Goal: Transaction & Acquisition: Purchase product/service

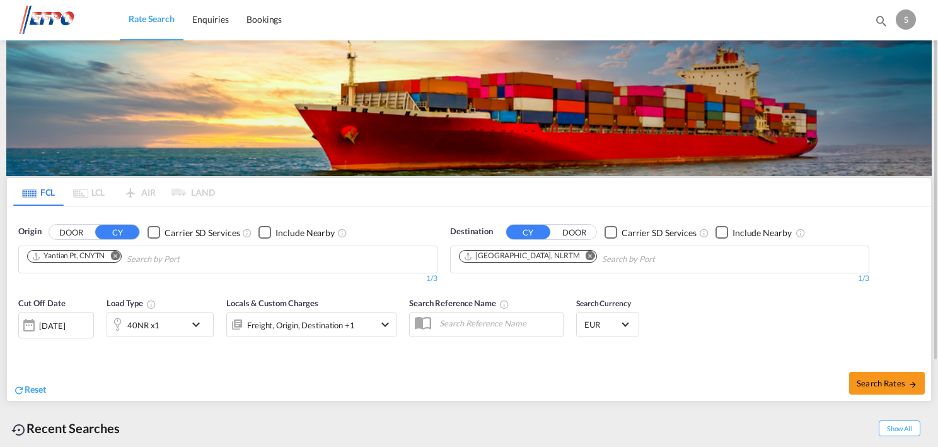
click at [195, 325] on md-icon "icon-chevron-down" at bounding box center [199, 324] width 21 height 15
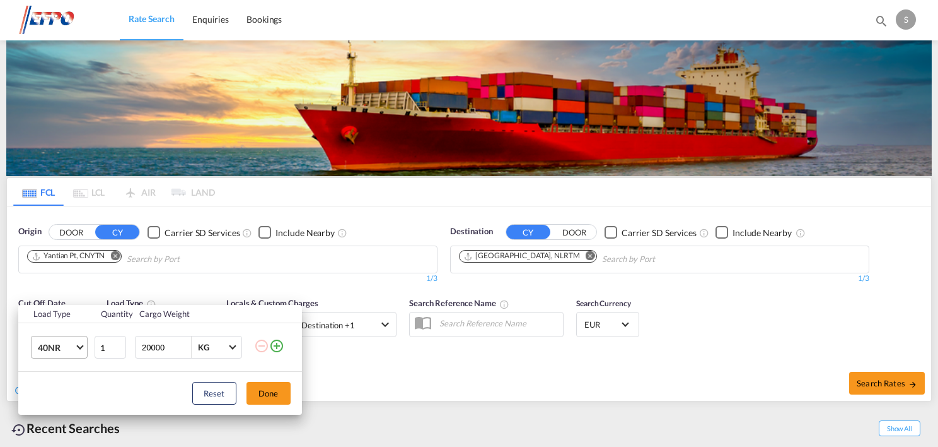
click at [79, 346] on span "Choose: \a40NR" at bounding box center [79, 345] width 7 height 7
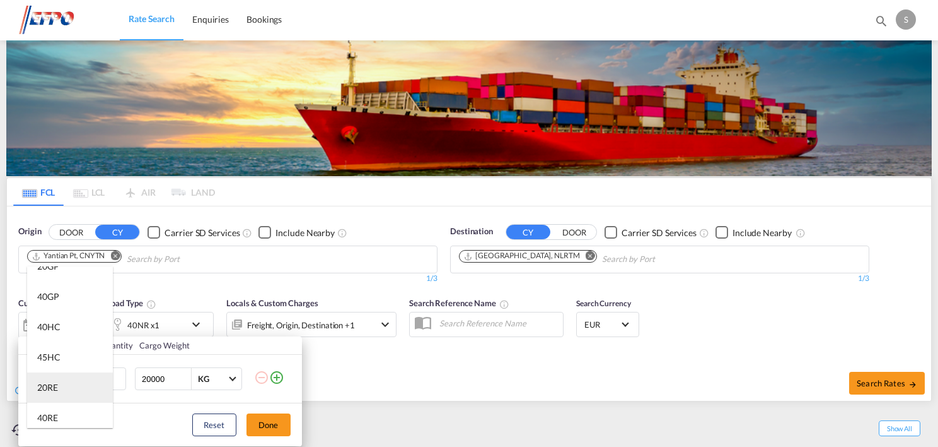
scroll to position [15, 0]
click at [63, 330] on md-option "40HC" at bounding box center [70, 327] width 86 height 30
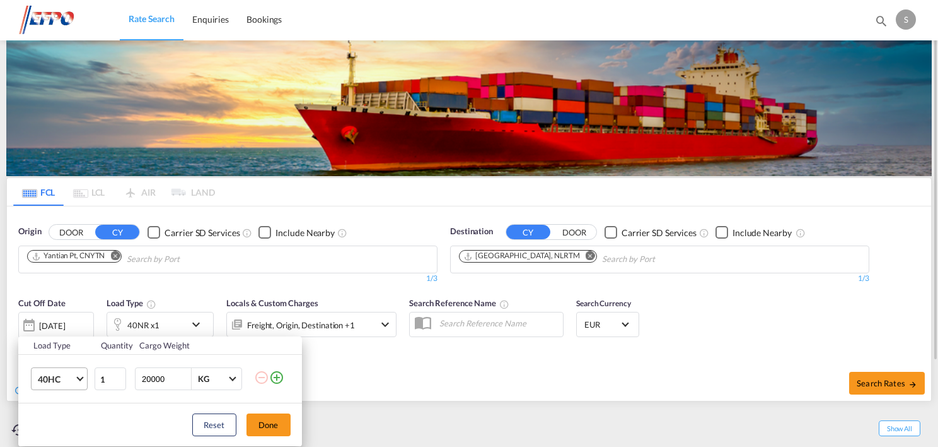
click at [276, 426] on button "Done" at bounding box center [269, 424] width 44 height 23
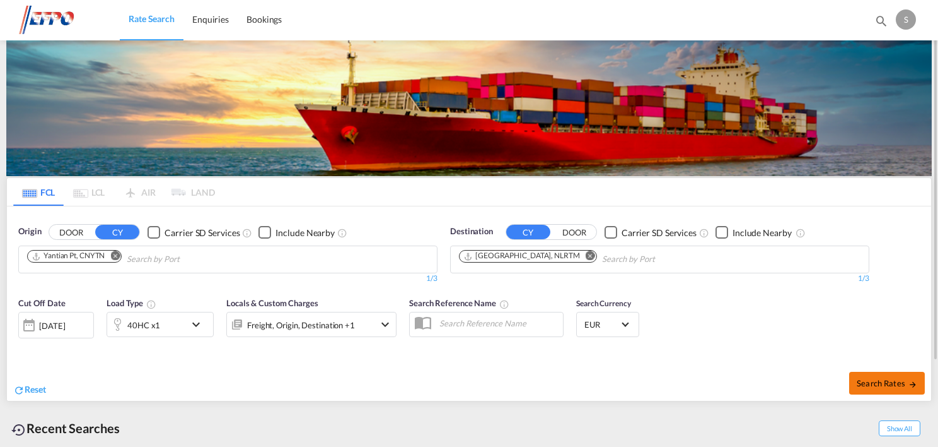
click at [898, 383] on span "Search Rates" at bounding box center [887, 383] width 61 height 10
type input "CNYTN to NLRTM / [DATE]"
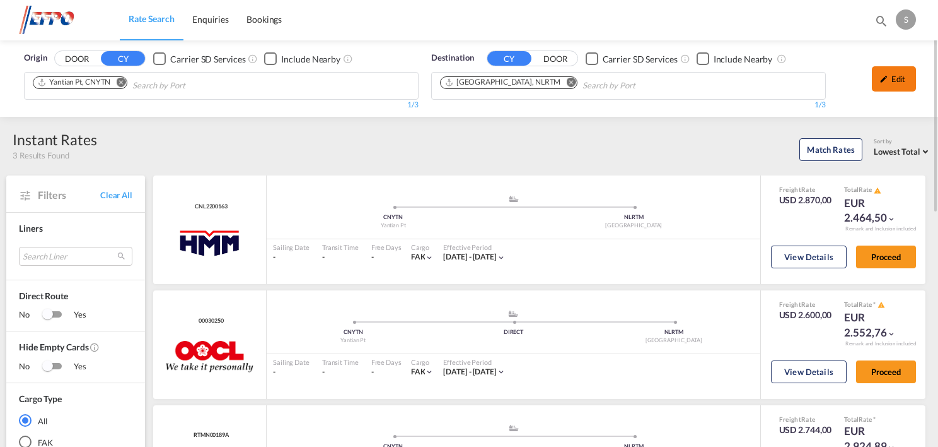
click at [894, 78] on div "Edit" at bounding box center [894, 78] width 44 height 25
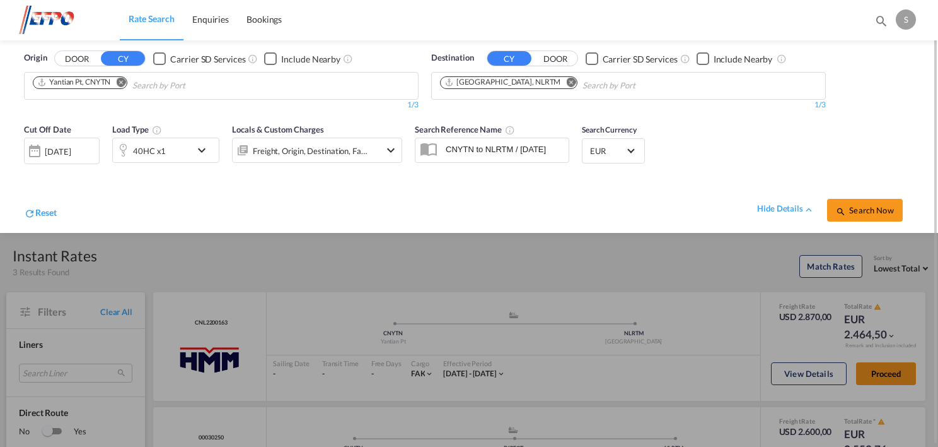
click at [90, 146] on div "[DATE]" at bounding box center [62, 150] width 76 height 26
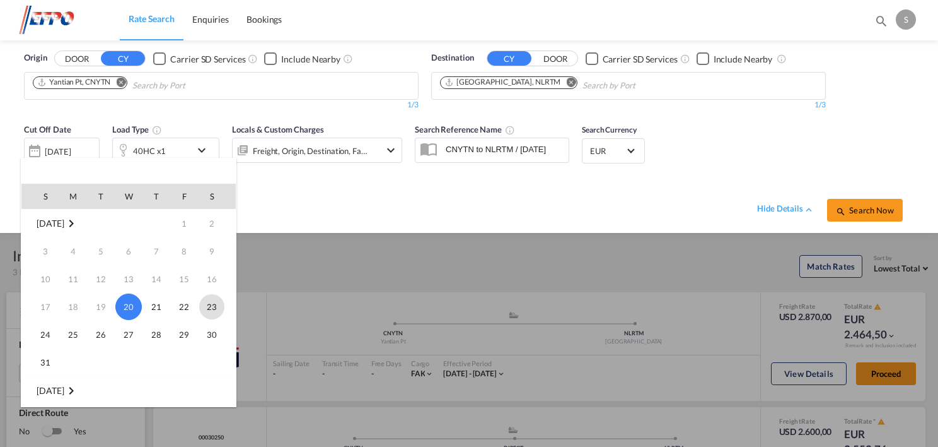
click at [217, 308] on span "23" at bounding box center [211, 306] width 25 height 25
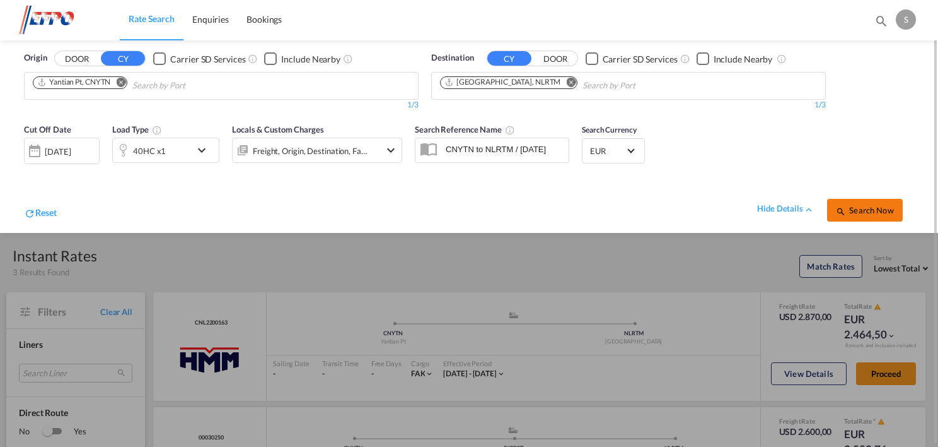
click at [888, 202] on button "Search Now" at bounding box center [865, 210] width 76 height 23
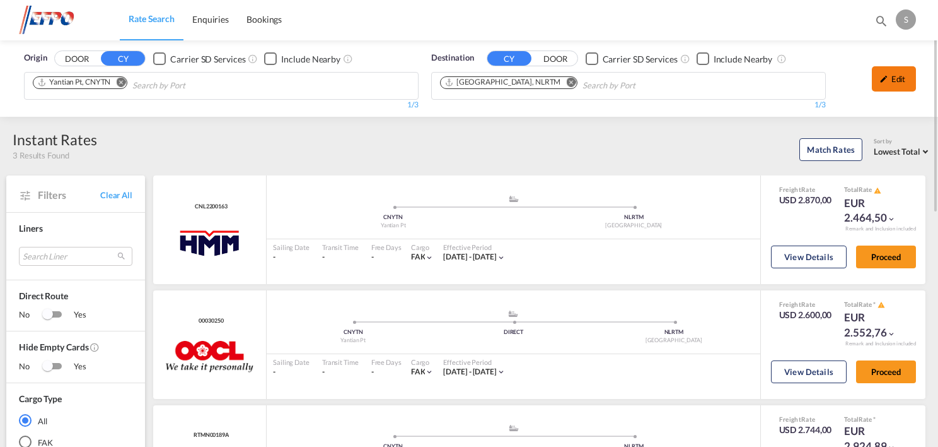
click at [891, 82] on div "Edit" at bounding box center [894, 78] width 44 height 25
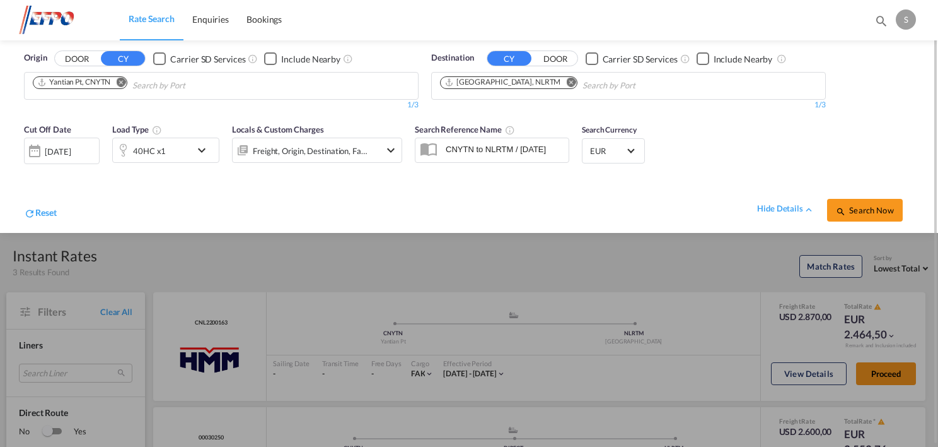
click at [71, 146] on div "[DATE]" at bounding box center [58, 151] width 26 height 11
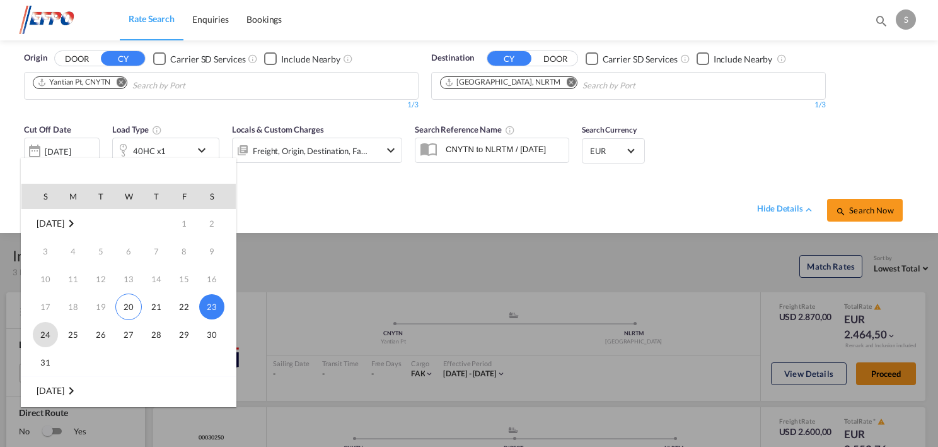
click at [48, 337] on span "24" at bounding box center [45, 334] width 25 height 25
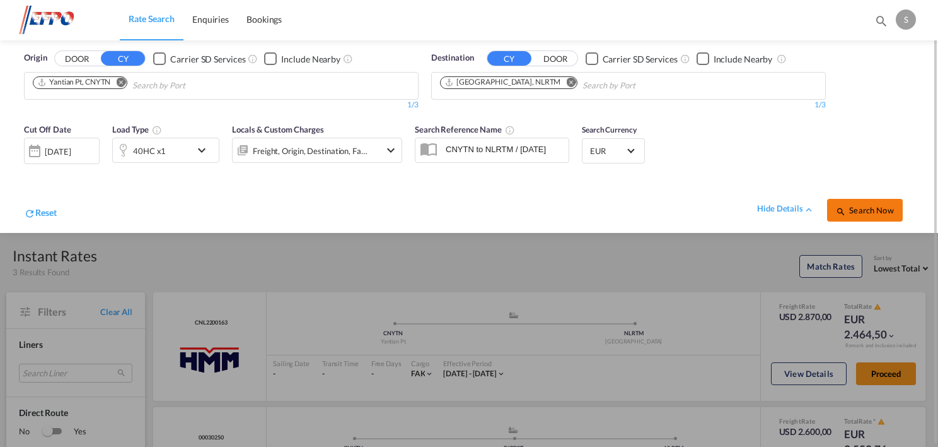
click at [863, 217] on button "Search Now" at bounding box center [865, 210] width 76 height 23
